Goal: Information Seeking & Learning: Learn about a topic

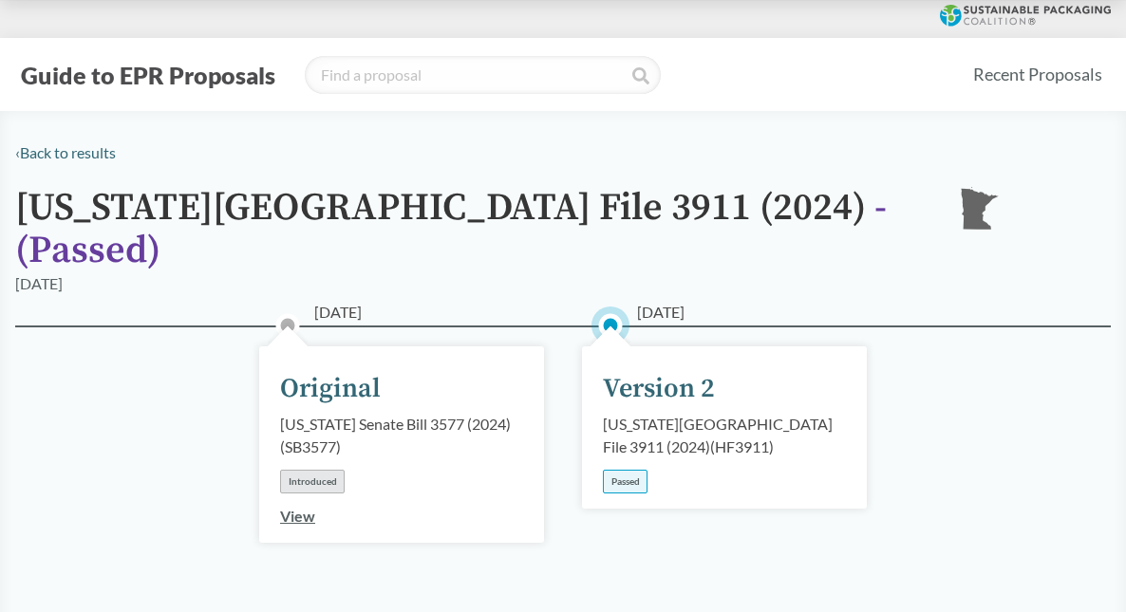
click at [632, 470] on div "Passed" at bounding box center [625, 482] width 45 height 24
click at [624, 467] on div "[DATE] Version 2 [US_STATE][GEOGRAPHIC_DATA] File 3911 (2024) ( HF3911 ) Passed" at bounding box center [724, 427] width 285 height 162
click at [624, 470] on div "Passed" at bounding box center [625, 482] width 45 height 24
click at [637, 413] on div "[US_STATE][GEOGRAPHIC_DATA] File 3911 (2024) ( HF3911 )" at bounding box center [724, 436] width 243 height 46
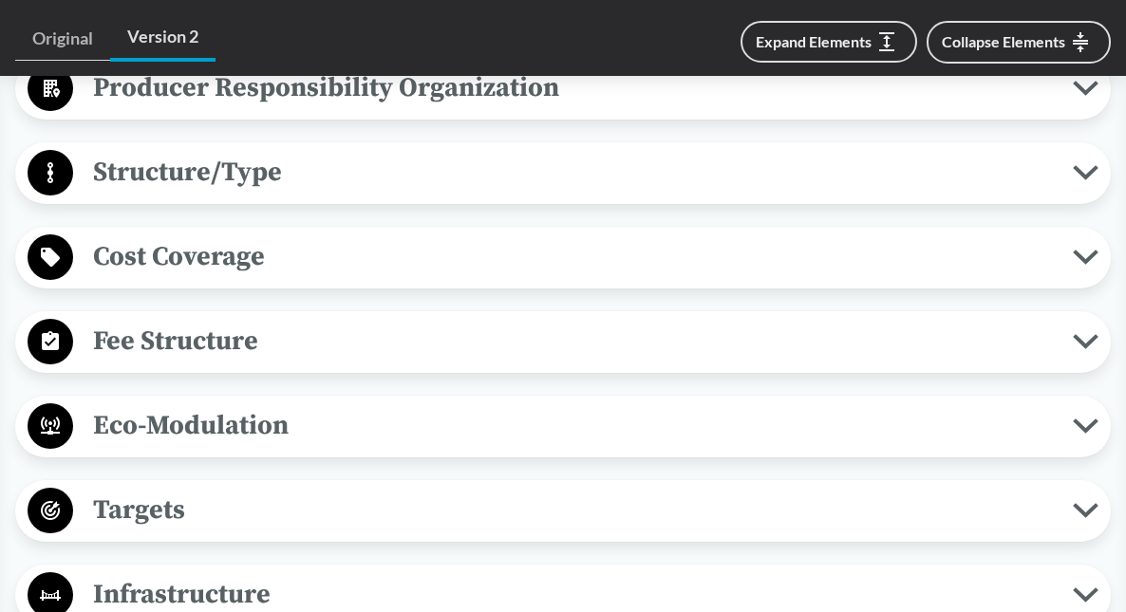
scroll to position [1162, 0]
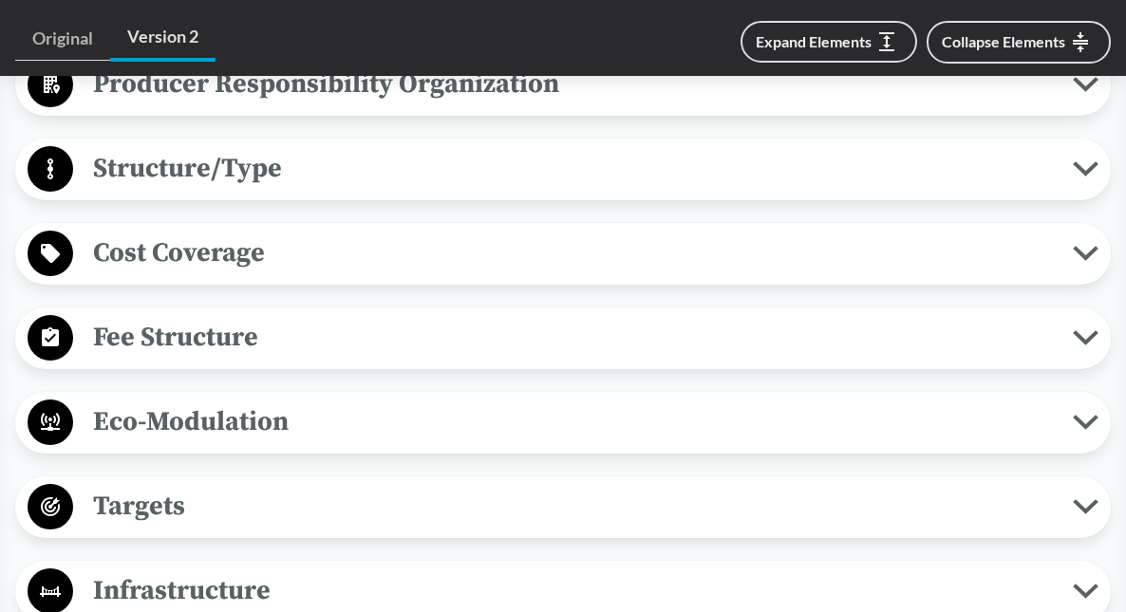
click at [418, 232] on span "Cost Coverage" at bounding box center [572, 253] width 999 height 43
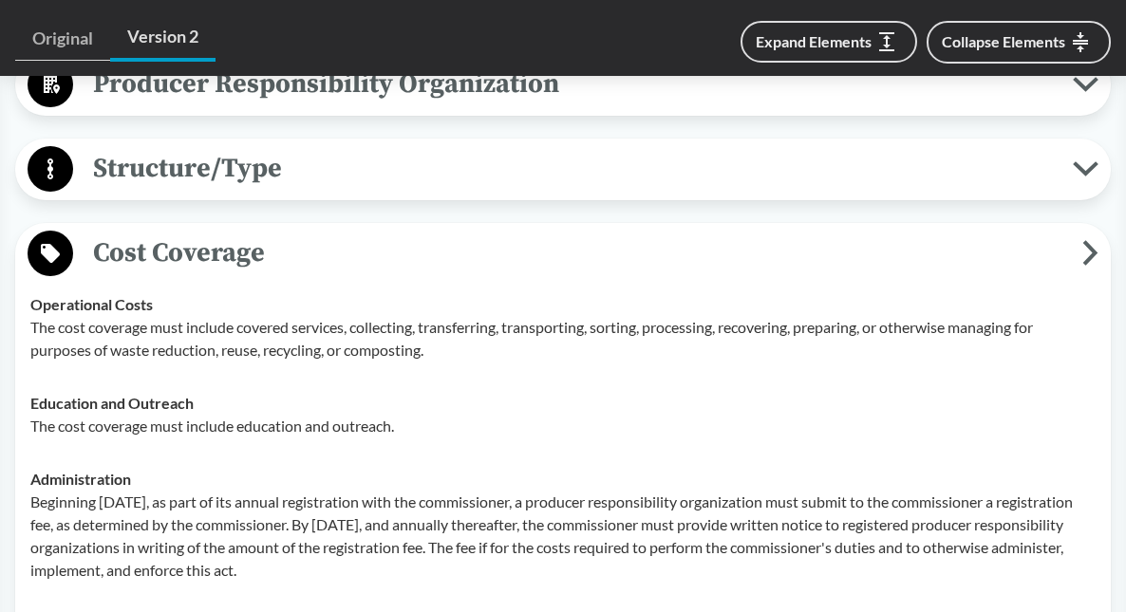
click at [418, 232] on span "Cost Coverage" at bounding box center [577, 253] width 1009 height 43
